Goal: Task Accomplishment & Management: Use online tool/utility

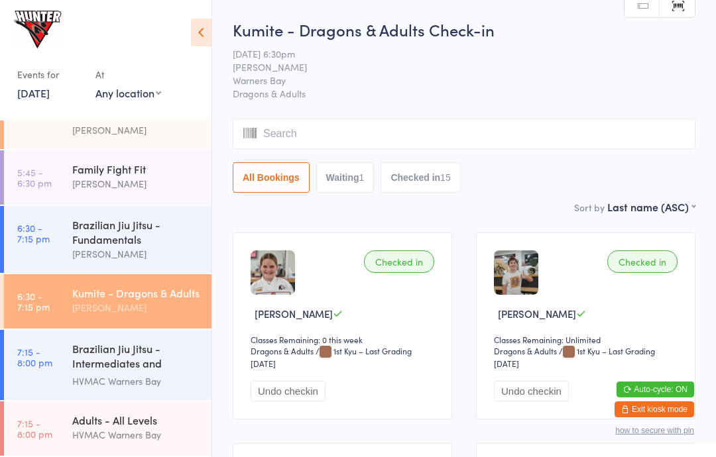
scroll to position [464, 0]
click at [132, 415] on div "Adults - All Levels" at bounding box center [136, 420] width 128 height 15
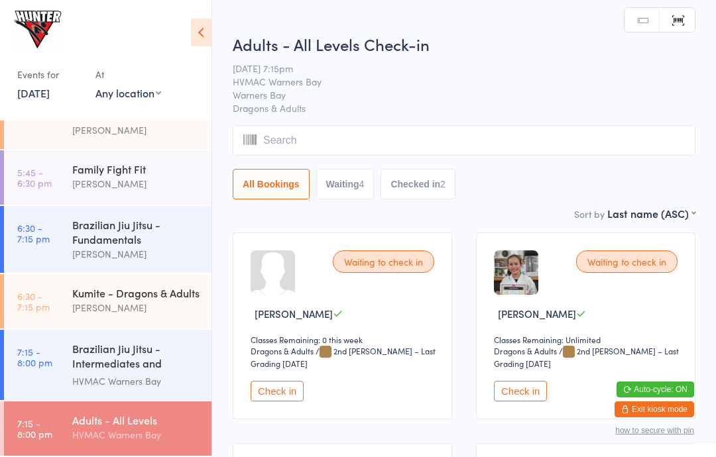
scroll to position [411, 0]
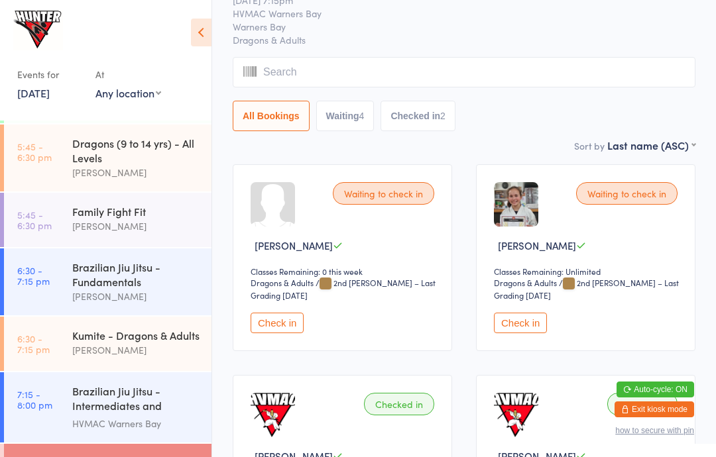
click at [526, 331] on button "Check in" at bounding box center [520, 323] width 53 height 21
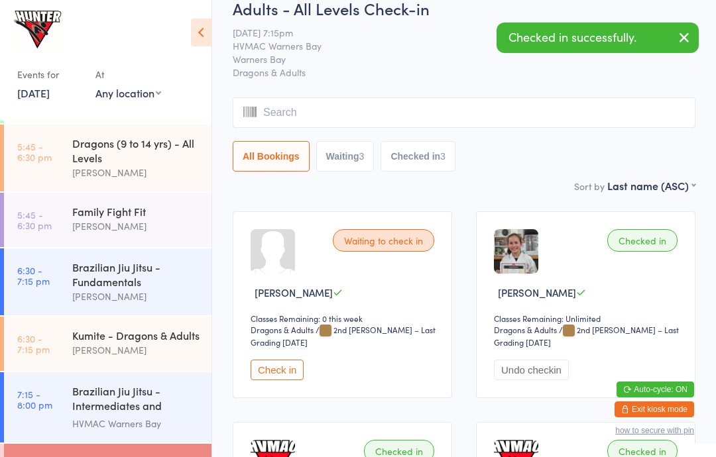
scroll to position [0, 0]
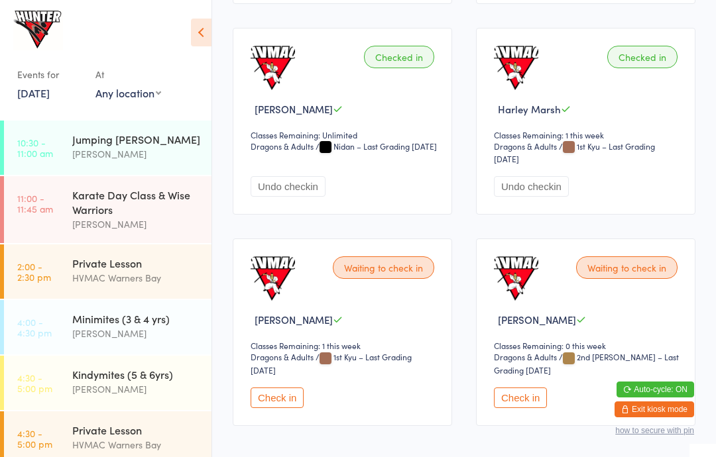
scroll to position [442, 0]
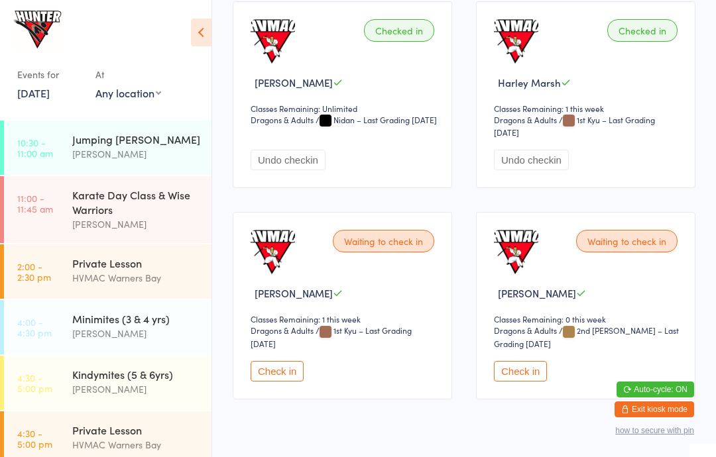
click at [531, 373] on button "Check in" at bounding box center [520, 371] width 53 height 21
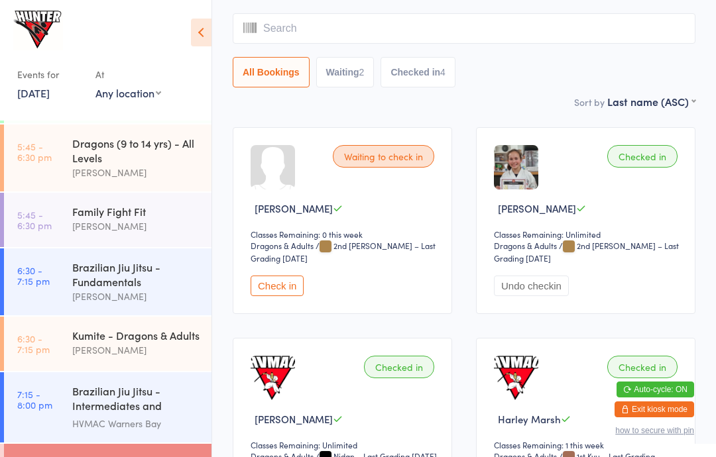
scroll to position [0, 0]
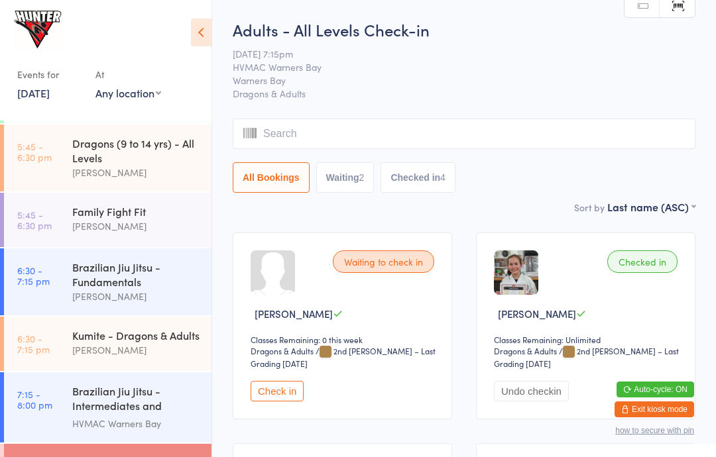
click at [425, 133] on input "search" at bounding box center [464, 134] width 463 height 30
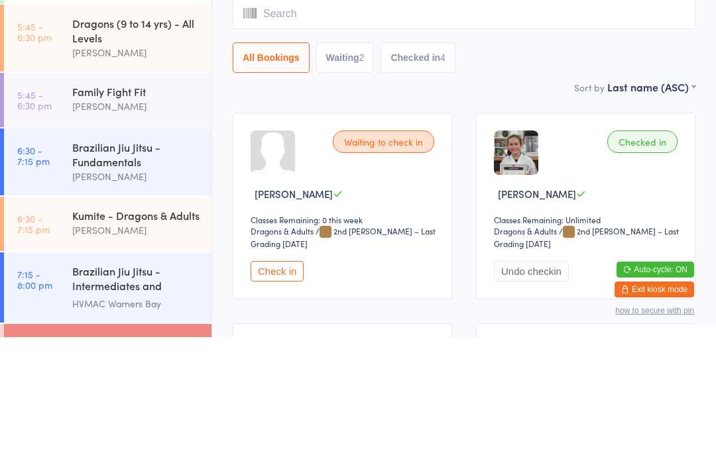
type input "A"
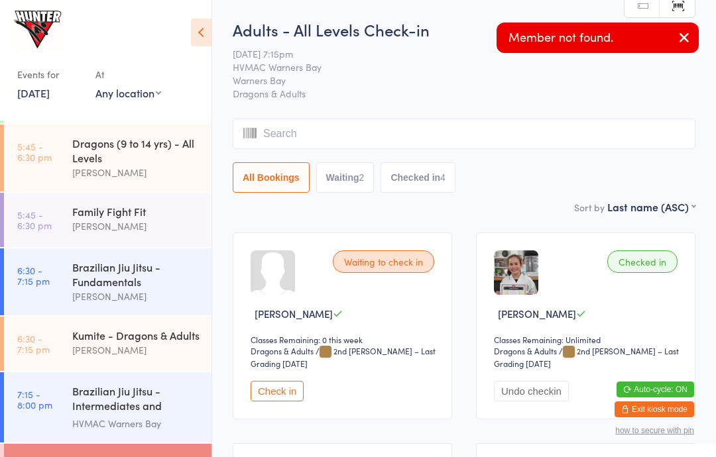
type input "L"
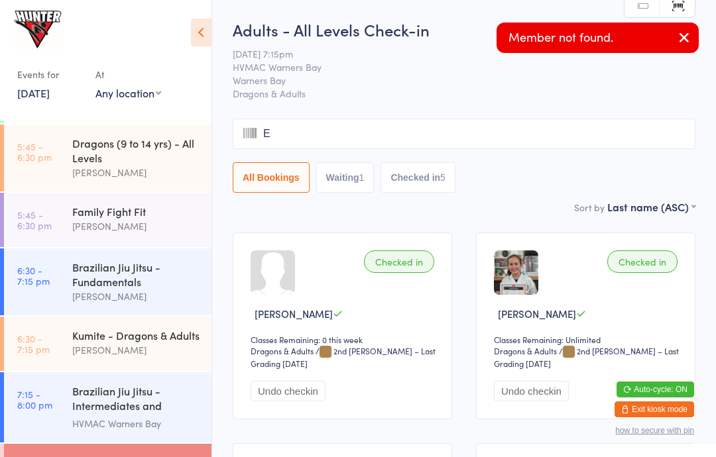
type input "Ex"
type input "A"
type input "Nd"
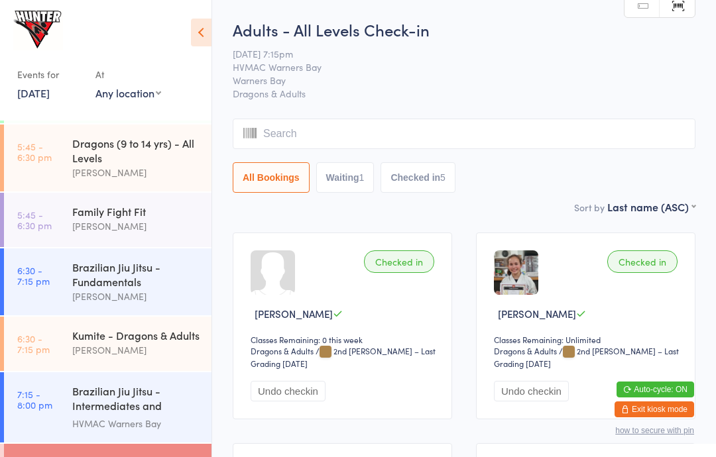
click at [136, 412] on div "Brazilian Jiu Jitsu - Intermediates and Advanced" at bounding box center [136, 400] width 128 height 32
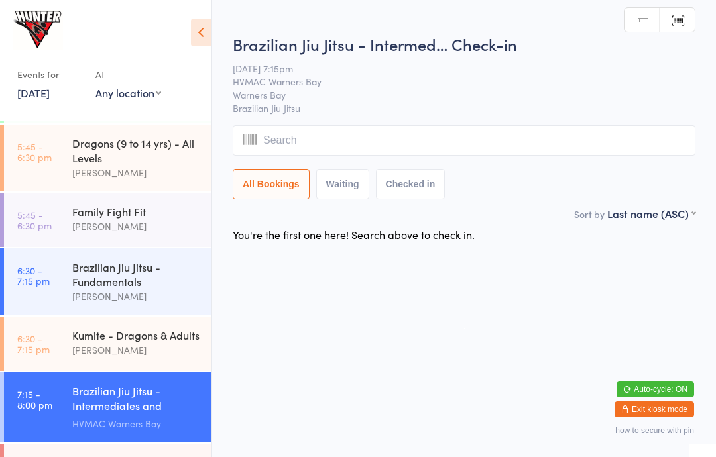
click at [400, 138] on input "search" at bounding box center [464, 140] width 463 height 30
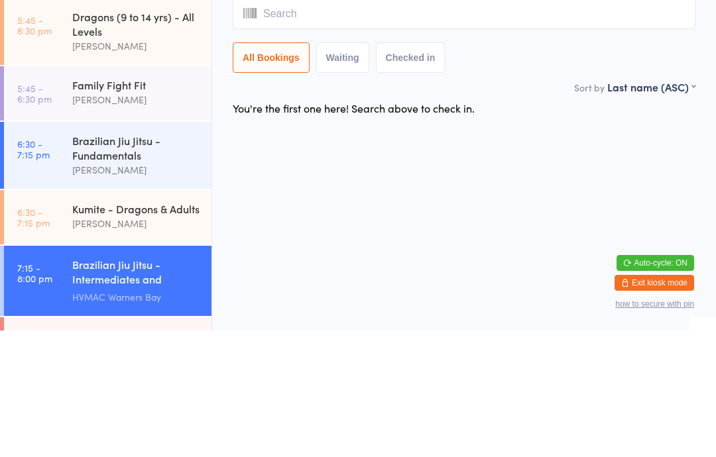
type input "A"
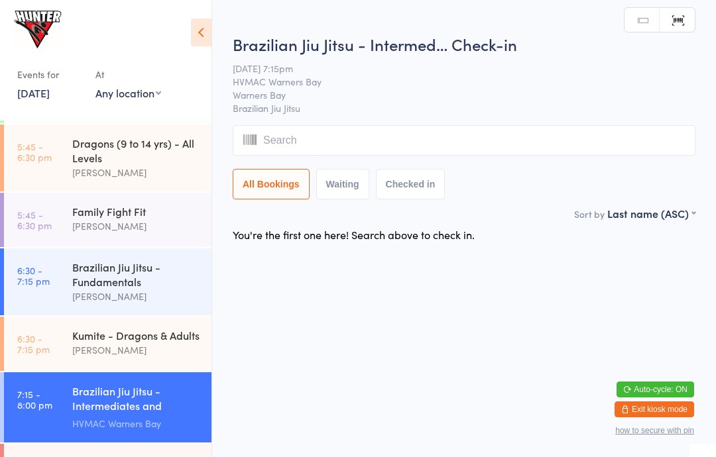
type input "L"
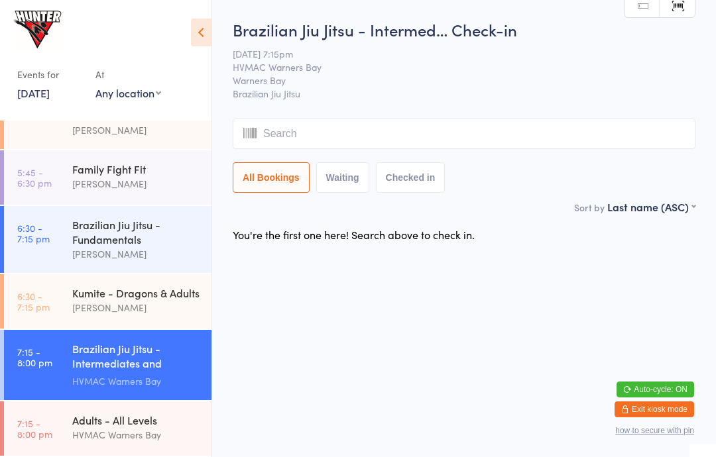
scroll to position [464, 0]
click at [130, 430] on div "HVMAC Warners Bay" at bounding box center [136, 435] width 128 height 15
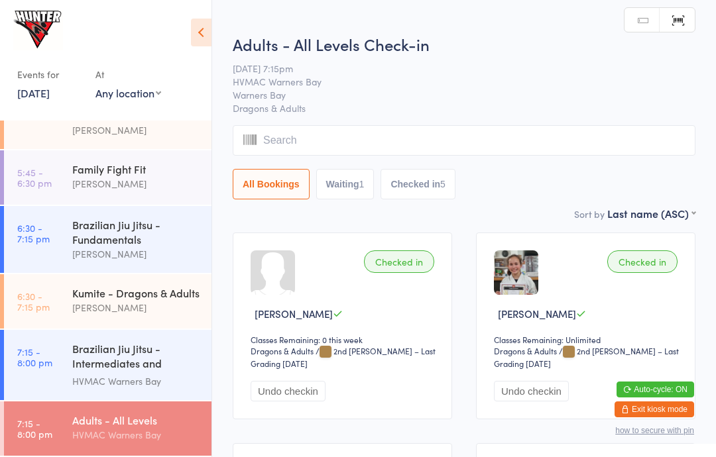
click at [640, 17] on link "Manual search" at bounding box center [641, 20] width 35 height 25
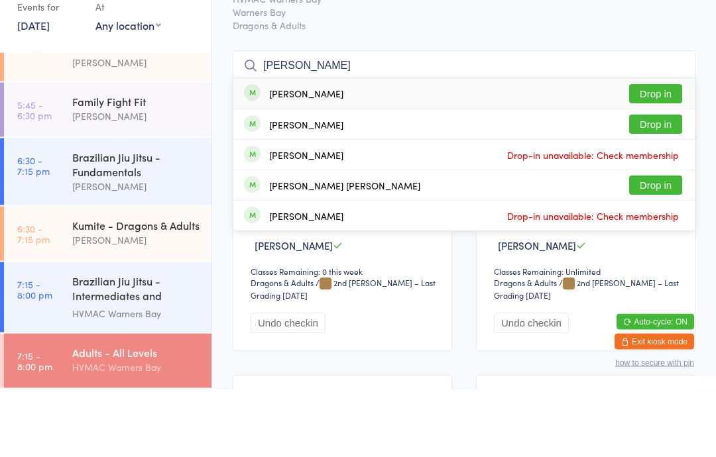
type input "Alexander mee"
click at [654, 152] on button "Drop in" at bounding box center [655, 161] width 53 height 19
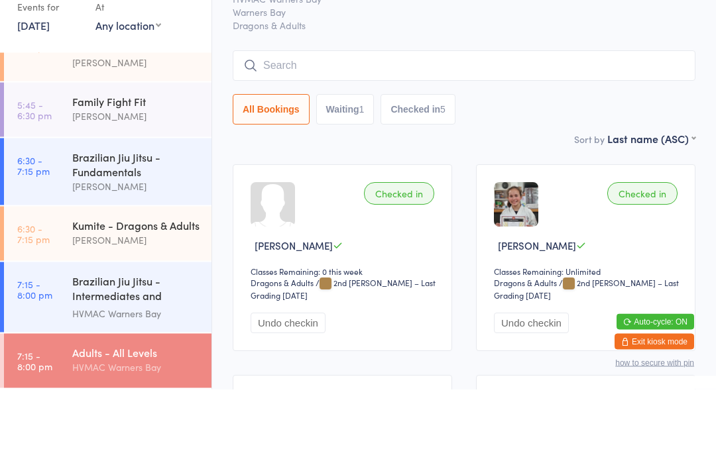
scroll to position [68, 0]
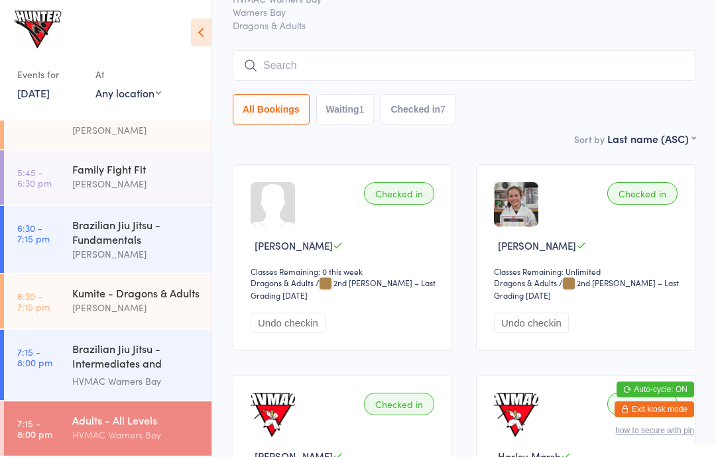
click at [331, 64] on input "search" at bounding box center [464, 65] width 463 height 30
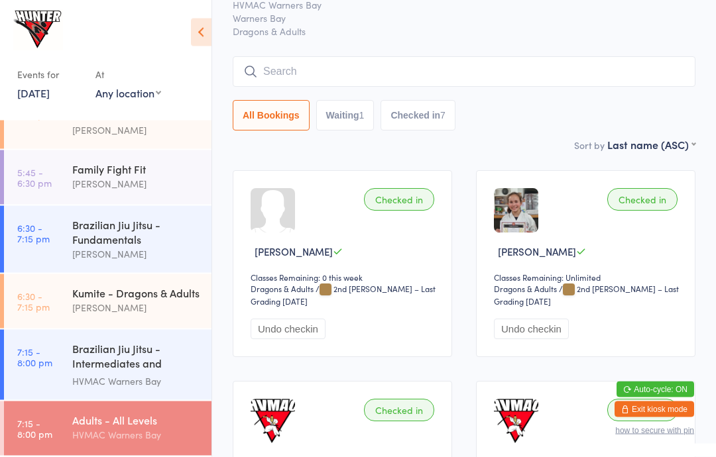
scroll to position [0, 0]
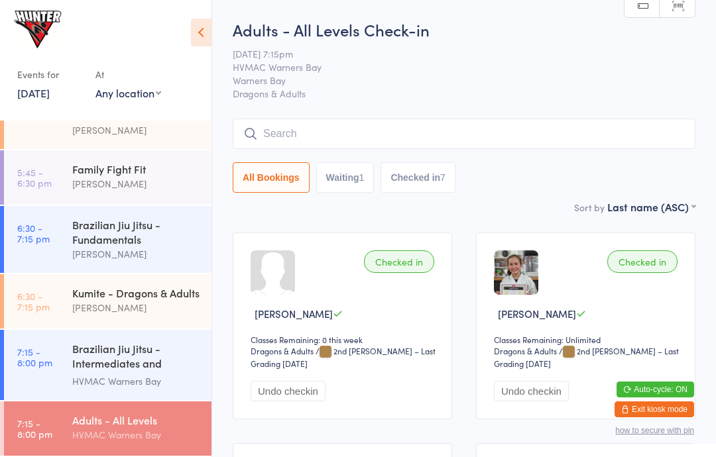
click at [347, 171] on button "Waiting 1" at bounding box center [345, 177] width 58 height 30
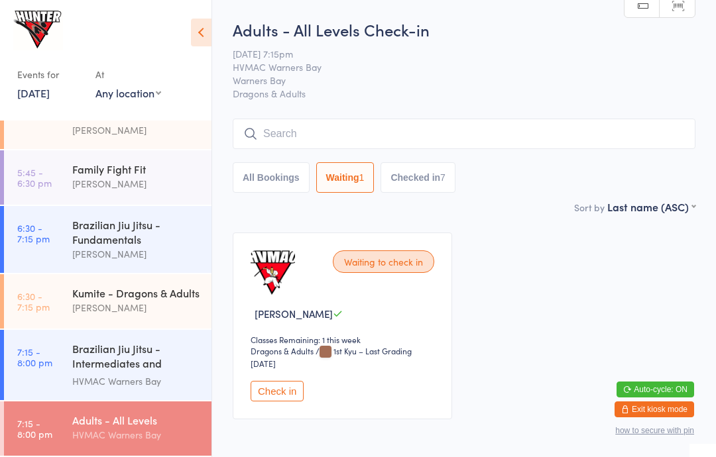
click at [425, 192] on button "Checked in 7" at bounding box center [418, 177] width 75 height 30
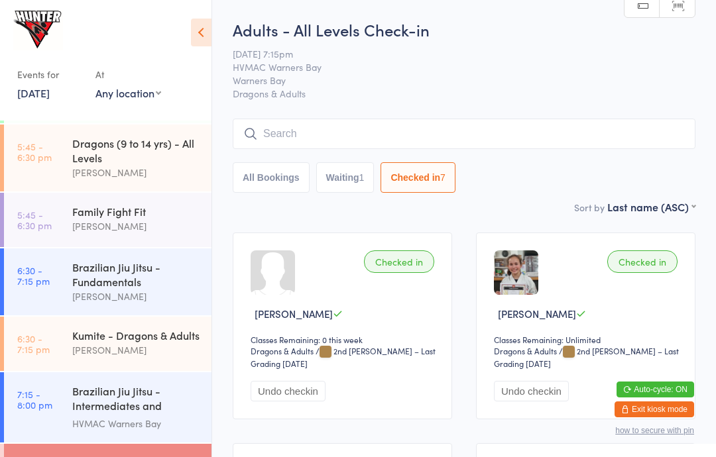
click at [333, 173] on button "Waiting 1" at bounding box center [345, 177] width 58 height 30
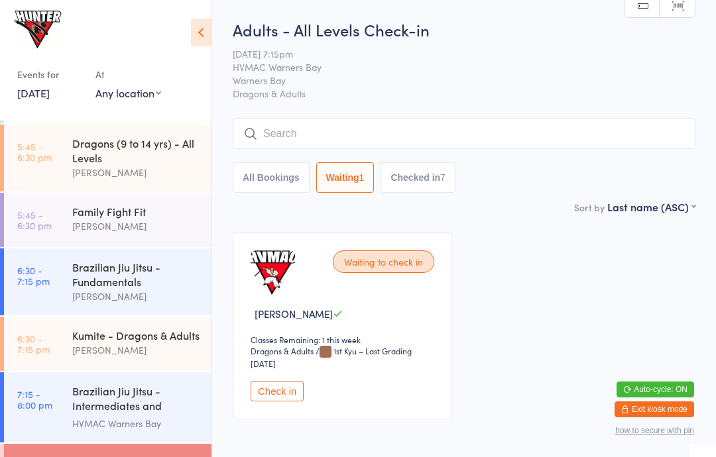
click at [294, 186] on button "All Bookings" at bounding box center [271, 177] width 77 height 30
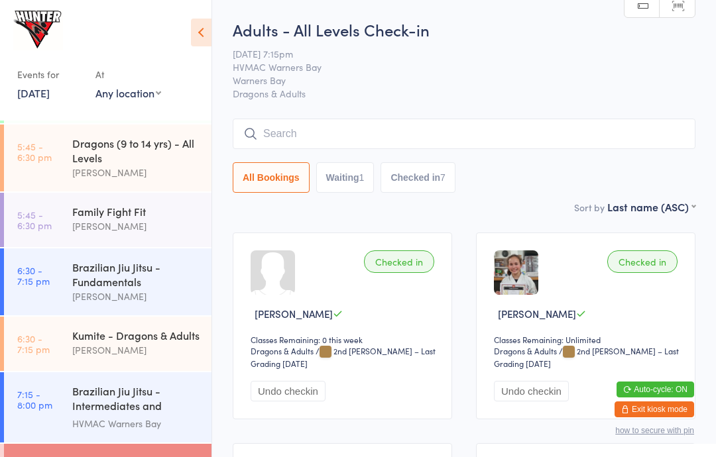
click at [359, 139] on input "search" at bounding box center [464, 134] width 463 height 30
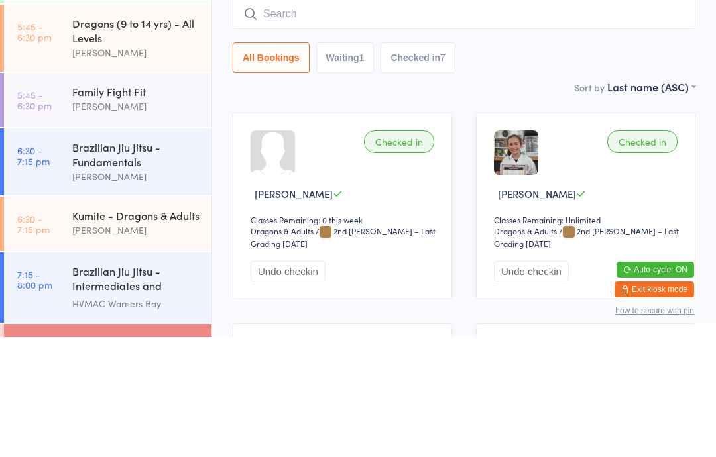
paste input "2025年9月11日 任何地点"
type input "2"
click at [535, 200] on div "Sort by Last name (ASC) First name (ASC) First name (DESC) Last name (ASC) Last…" at bounding box center [464, 207] width 463 height 15
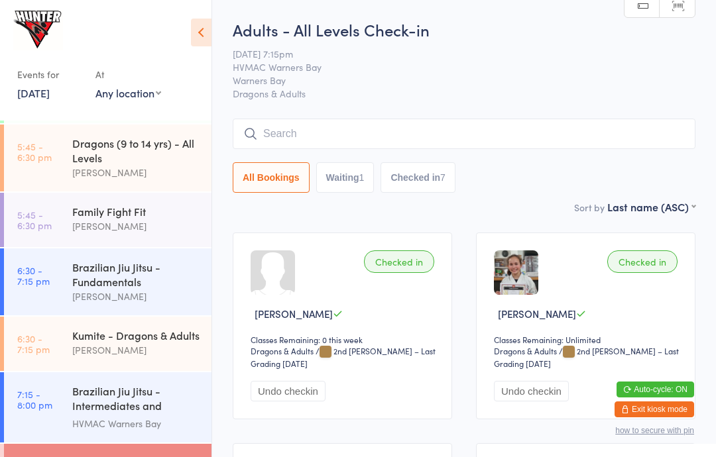
click at [634, 56] on span "[DATE] 7:15pm" at bounding box center [454, 53] width 442 height 13
click at [683, 6] on link "Scanner input" at bounding box center [677, 5] width 35 height 25
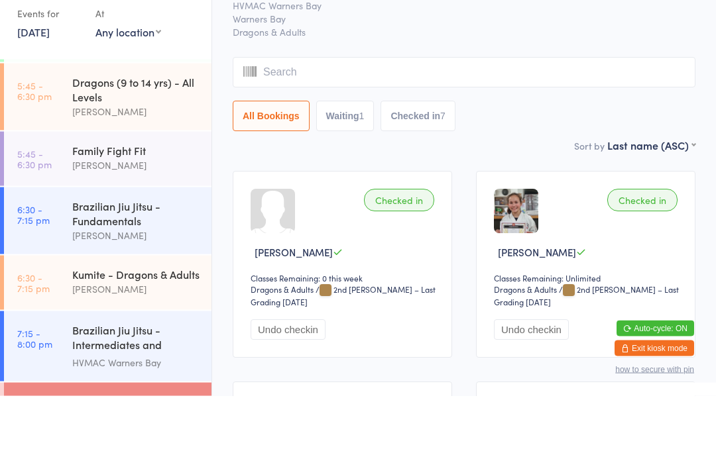
click at [563, 44] on div "Adults - All Levels Check-in 11 Sep 7:15pm HVMAC Warners Bay Warners Bay Dragon…" at bounding box center [464, 109] width 463 height 181
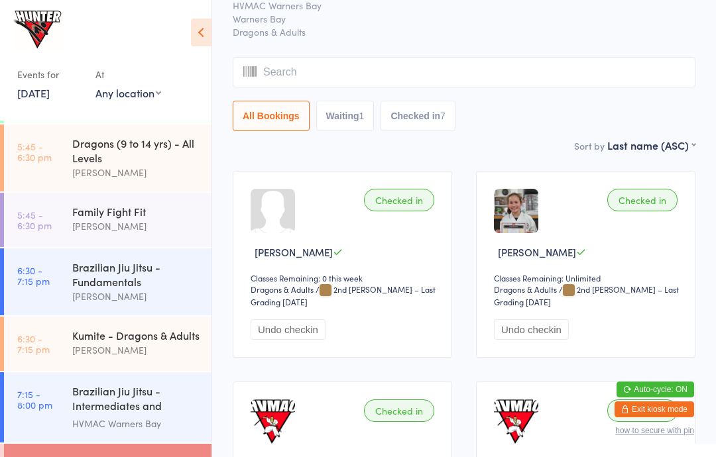
click at [244, 64] on input "search" at bounding box center [464, 72] width 463 height 30
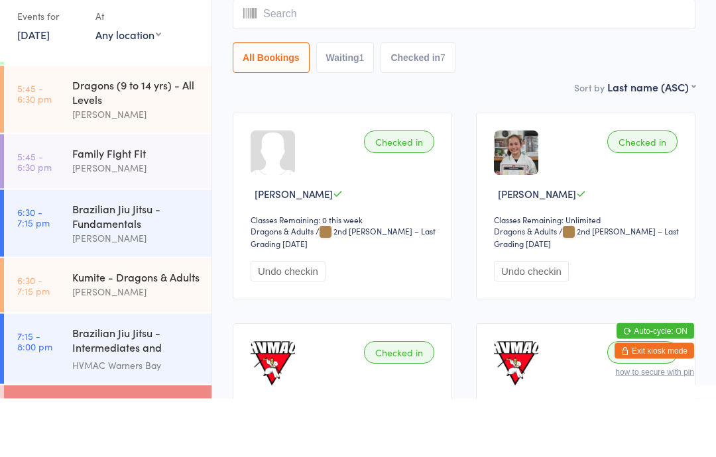
click at [421, 58] on input "search" at bounding box center [464, 73] width 463 height 30
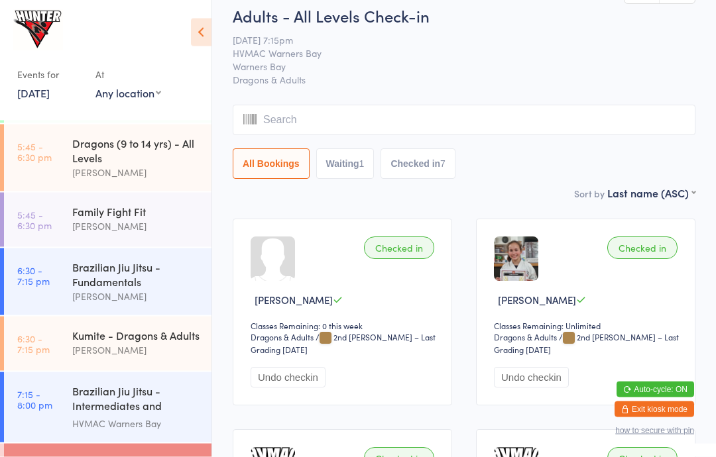
scroll to position [0, 0]
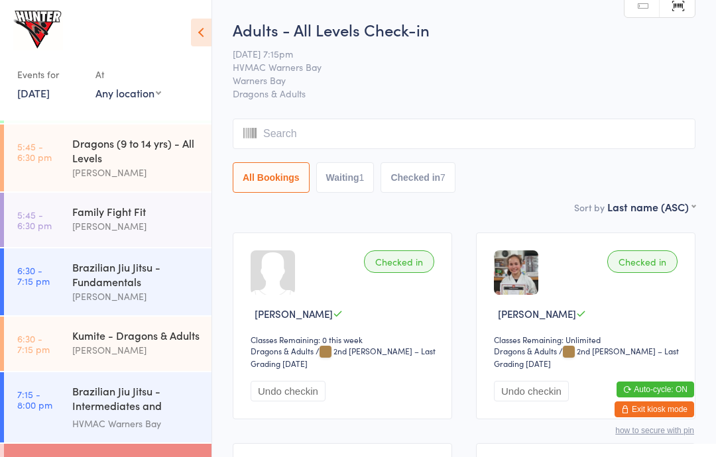
click at [648, 13] on link "Manual search" at bounding box center [641, 5] width 35 height 25
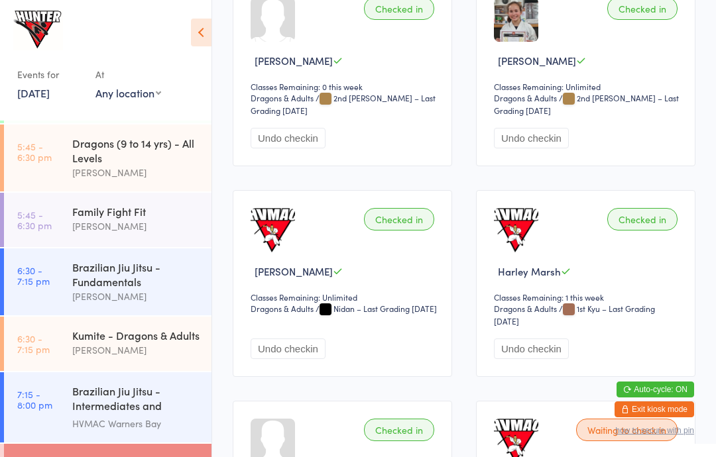
scroll to position [253, 0]
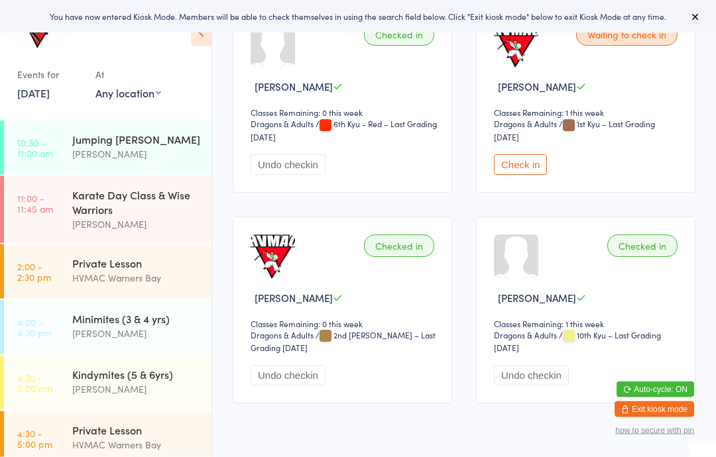
scroll to position [649, 0]
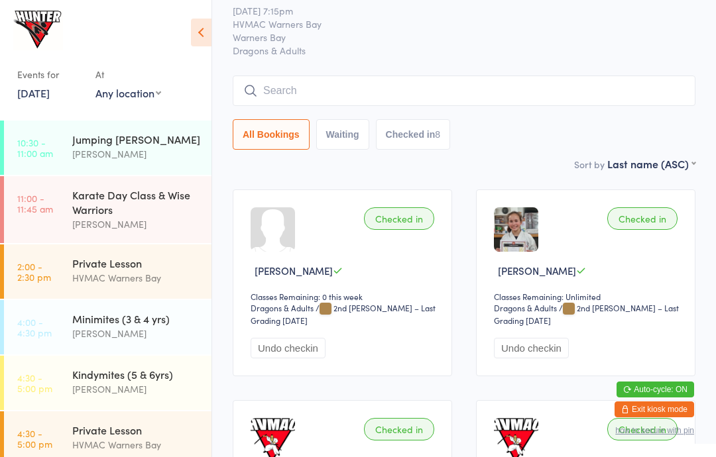
scroll to position [42, 0]
